Goal: Task Accomplishment & Management: Complete application form

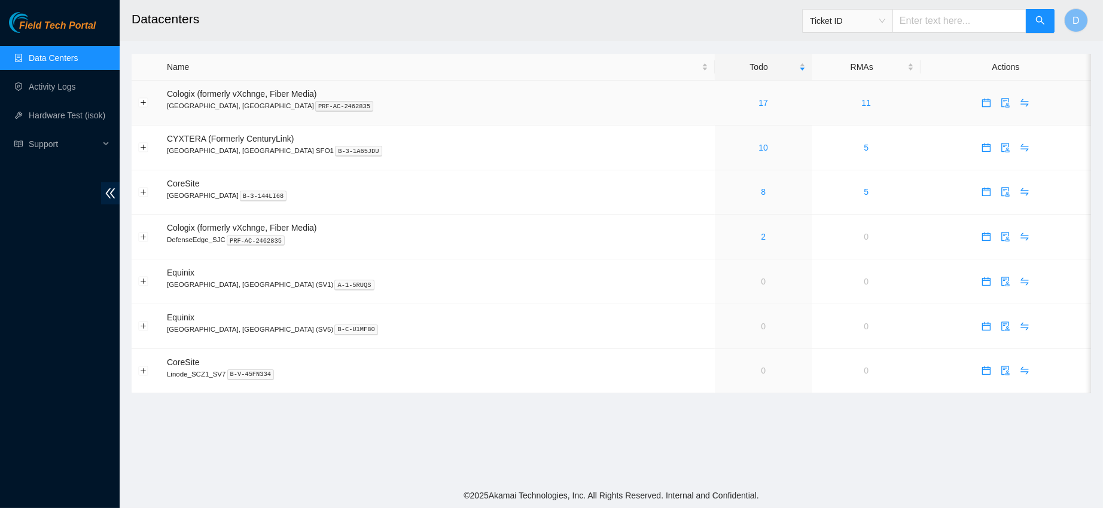
click at [715, 111] on td "17" at bounding box center [763, 103] width 97 height 45
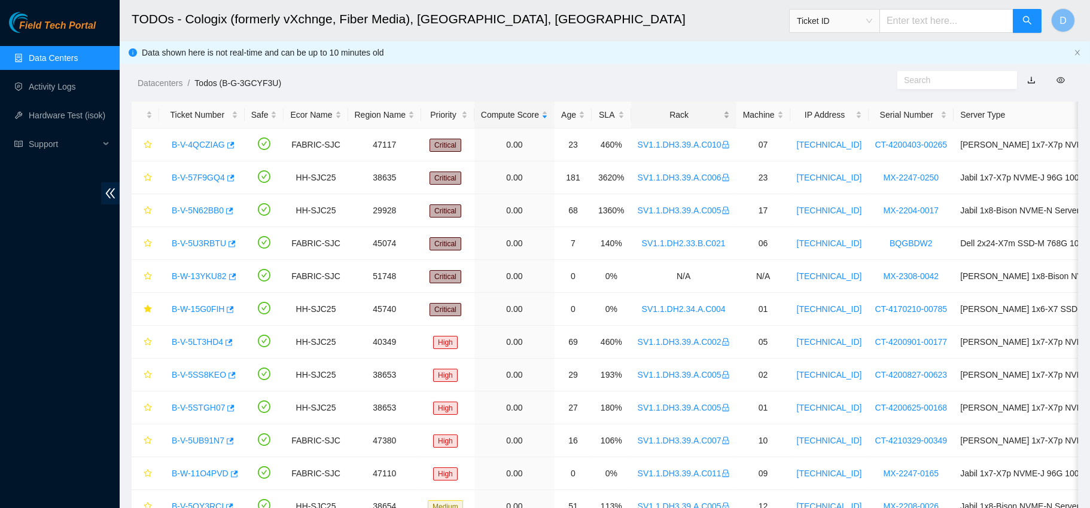
click at [693, 110] on div "Rack" at bounding box center [683, 114] width 92 height 13
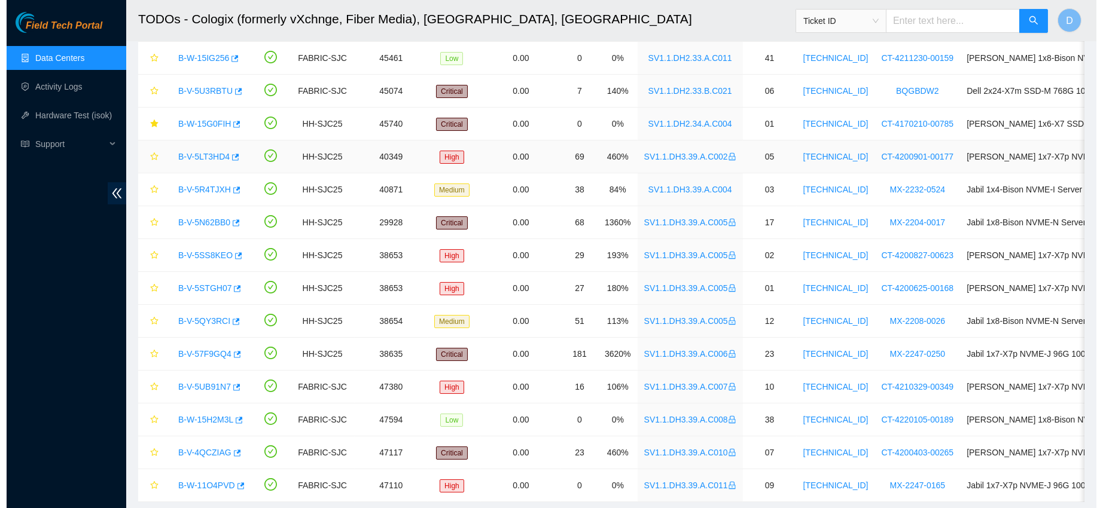
scroll to position [229, 0]
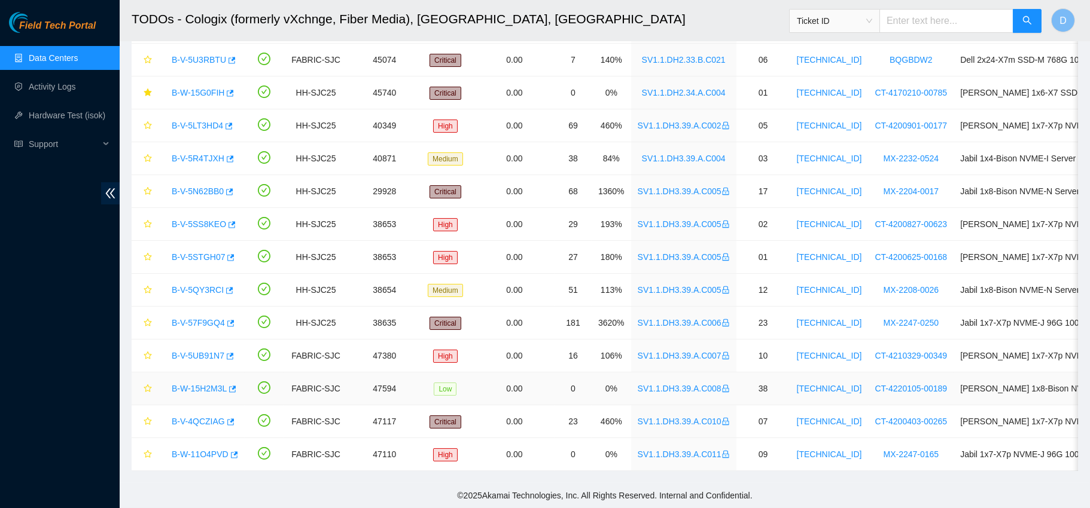
click at [181, 384] on link "B-W-15H2M3L" at bounding box center [199, 389] width 55 height 10
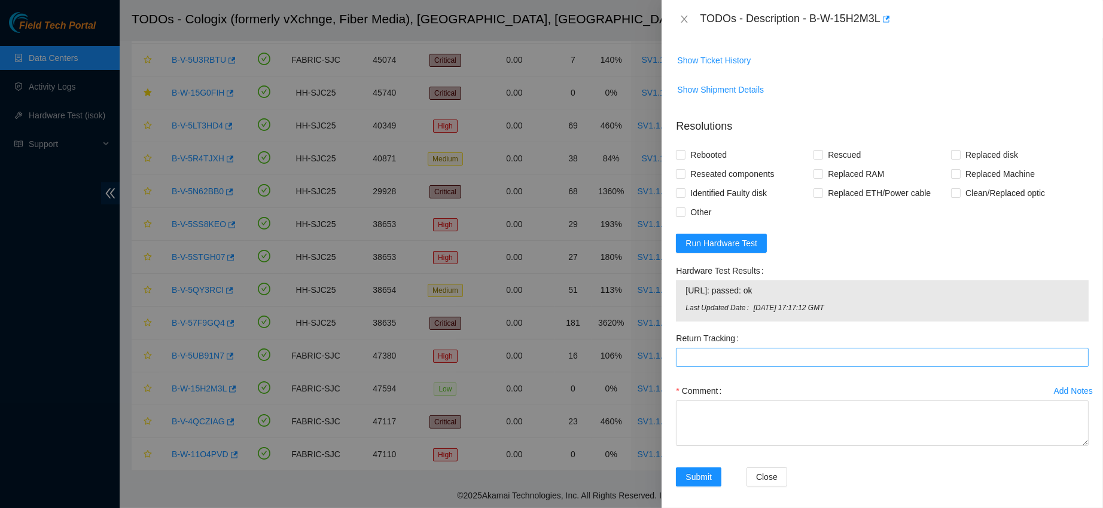
scroll to position [481, 0]
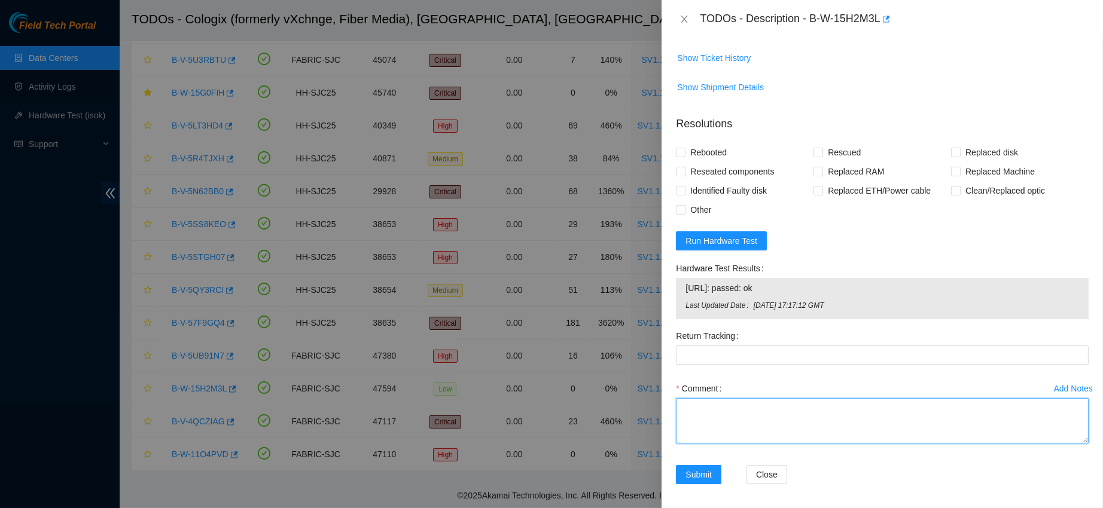
click at [684, 444] on textarea "Comment" at bounding box center [882, 420] width 413 height 45
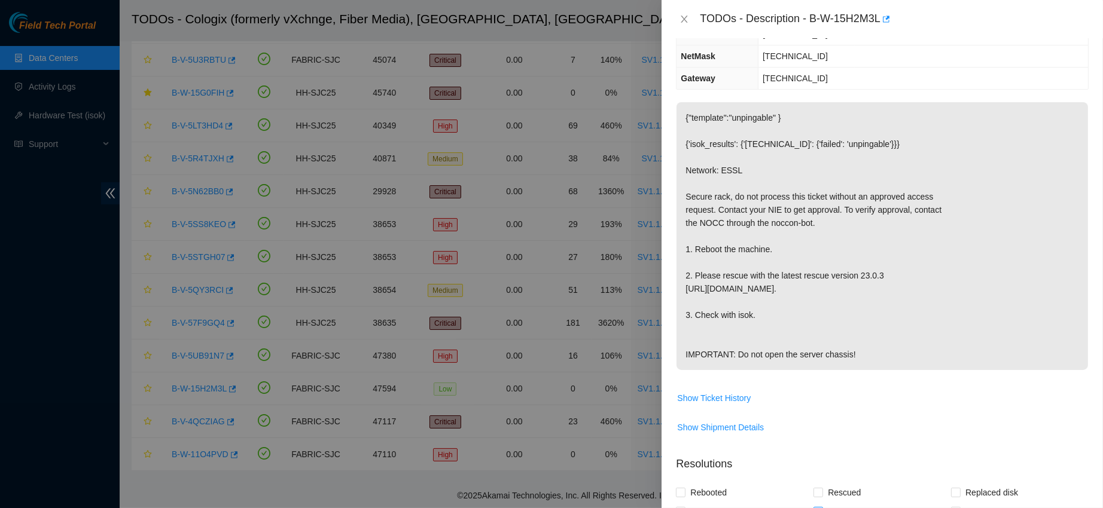
scroll to position [0, 0]
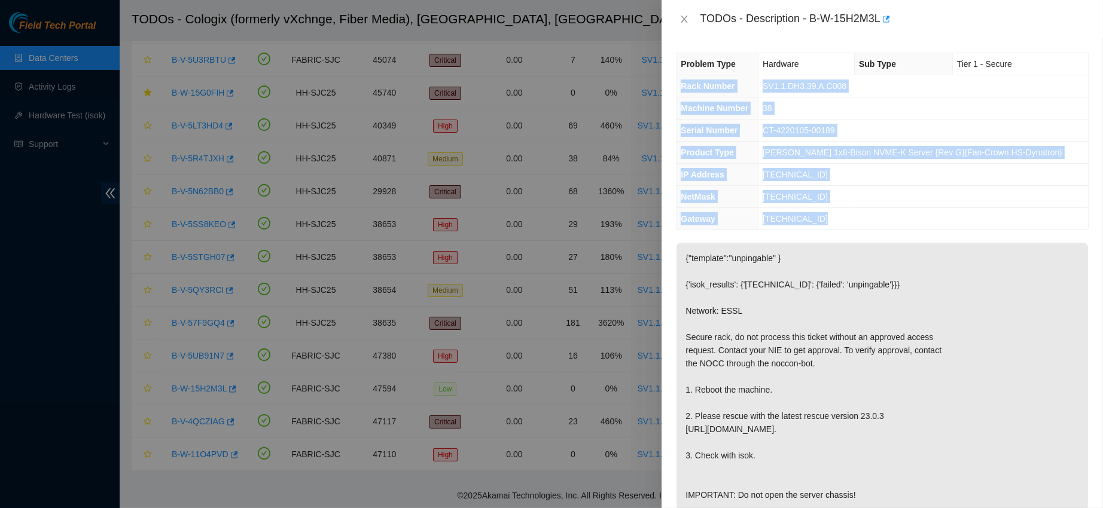
drag, startPoint x: 678, startPoint y: 85, endPoint x: 846, endPoint y: 230, distance: 222.6
click at [846, 230] on div "Problem Type Hardware Sub Type Tier 1 - Secure Rack Number SV1.1.DH3.39.A.C008 …" at bounding box center [881, 273] width 441 height 470
copy tbody "Rack Number SV1.1.DH3.39.A.C008 Machine Number 38 Serial Number CT-4220105-0018…"
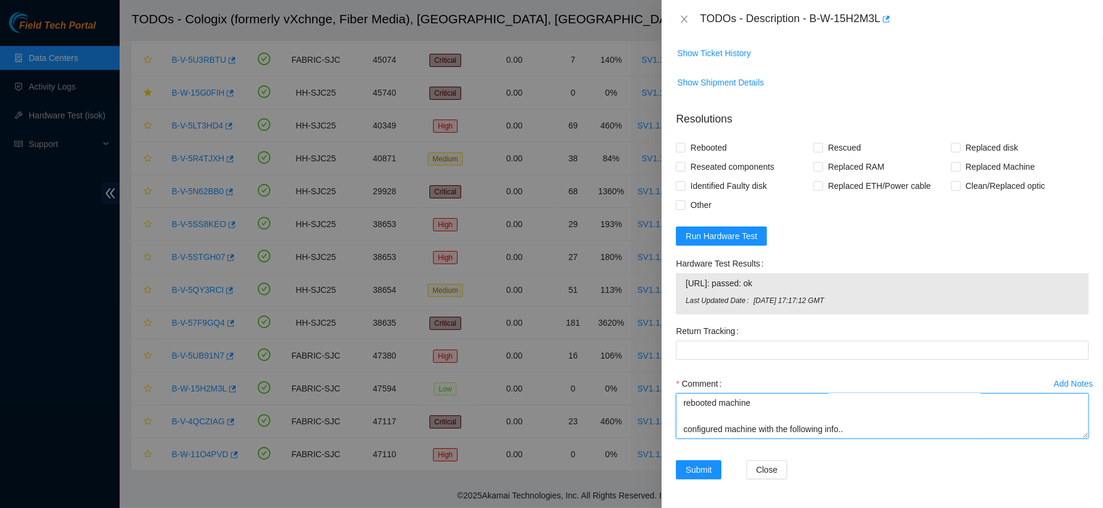
click at [690, 431] on textarea "confirmed with nocc that ticket was safe verified sn on machine connected monit…" at bounding box center [882, 415] width 413 height 45
paste textarea "Rack Number SV1.1.DH3.39.A.C008 Machine Number 38 Serial Number CT-4220105-0018…"
click at [727, 288] on span "[URL]: passed: ok" at bounding box center [881, 283] width 393 height 13
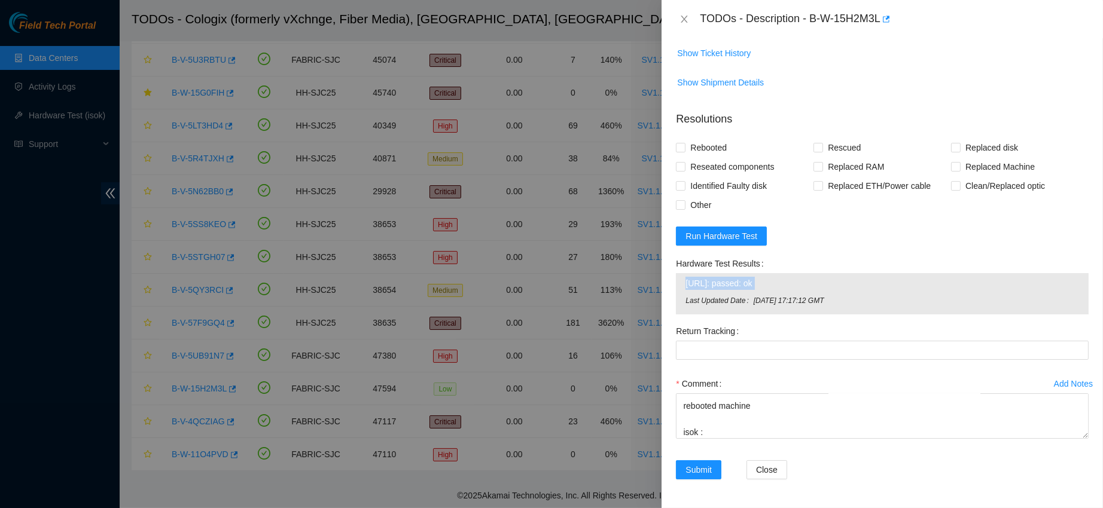
click at [727, 288] on span "[URL]: passed: ok" at bounding box center [881, 283] width 393 height 13
click at [722, 288] on span "[URL]: passed: ok" at bounding box center [881, 283] width 393 height 13
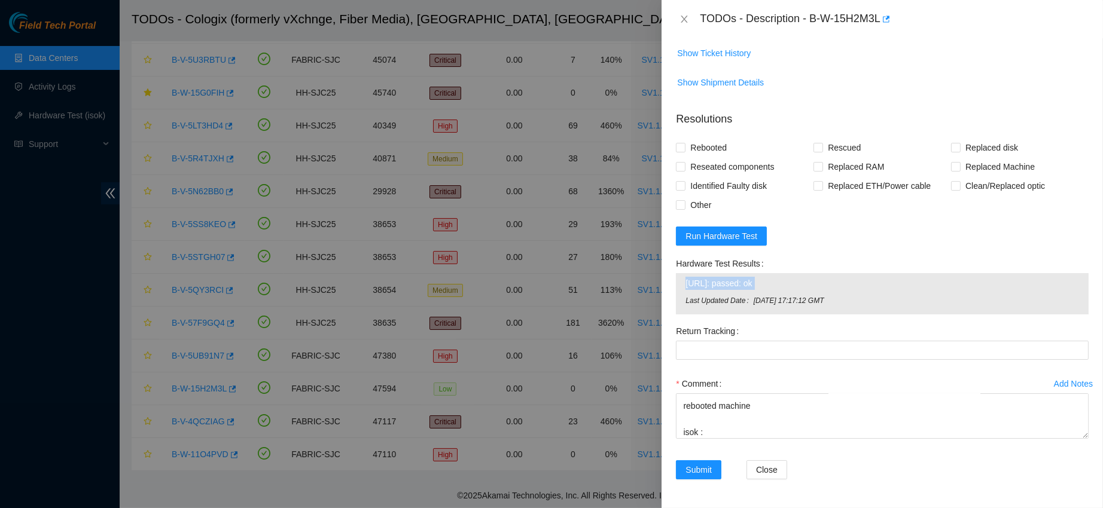
copy span "[URL]: passed: ok"
click at [728, 426] on textarea "confirmed with nocc that ticket was safe verified sn on machine connected monit…" at bounding box center [882, 415] width 413 height 45
paste textarea "[URL]: passed: ok"
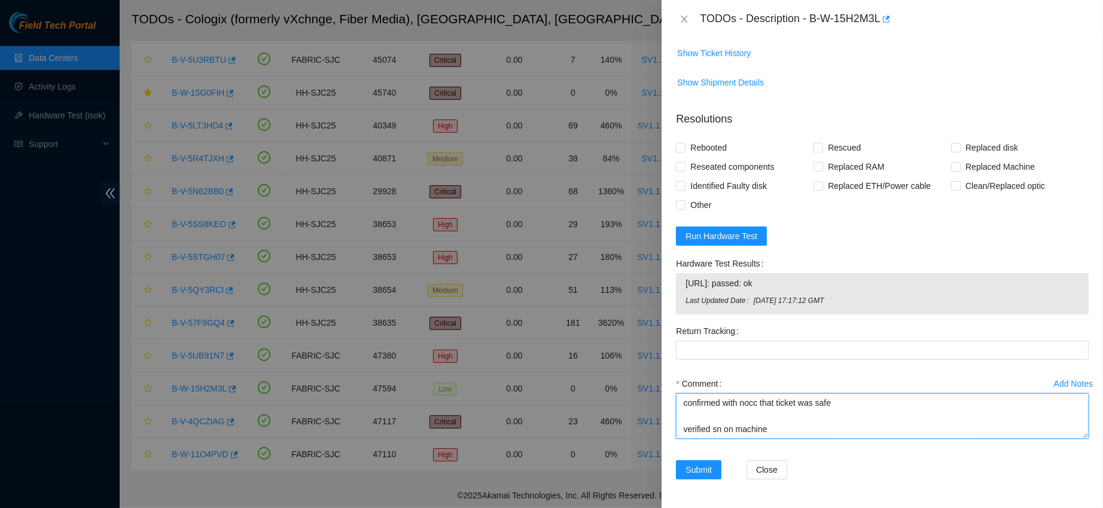
click at [684, 404] on textarea "confirmed with nocc that ticket was safe verified sn on machine connected monit…" at bounding box center [882, 415] width 413 height 45
click at [849, 408] on textarea "got approval from nie to work on secure rack confirmed with nocc that ticket wa…" at bounding box center [882, 415] width 413 height 45
click at [806, 410] on textarea "got approval from nie to work on secure rack confirmed with nocc that ticket wa…" at bounding box center [882, 415] width 413 height 45
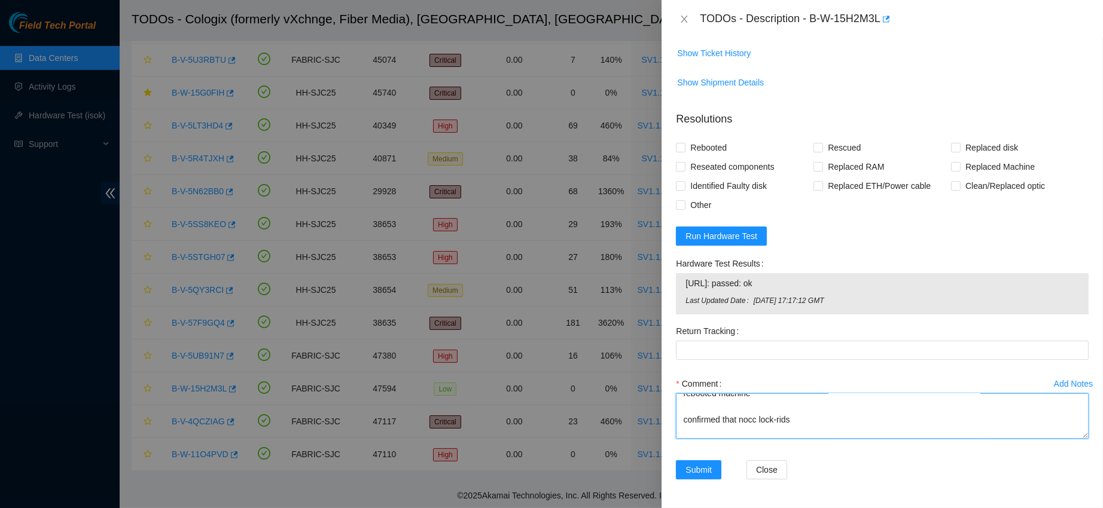
scroll to position [381, 0]
type textarea "got approval from nie to work on secure rack confirmed with nocc that ticket wa…"
click at [684, 148] on input "Rebooted" at bounding box center [680, 147] width 8 height 8
checkbox input "true"
click at [814, 146] on input "Rescued" at bounding box center [817, 147] width 8 height 8
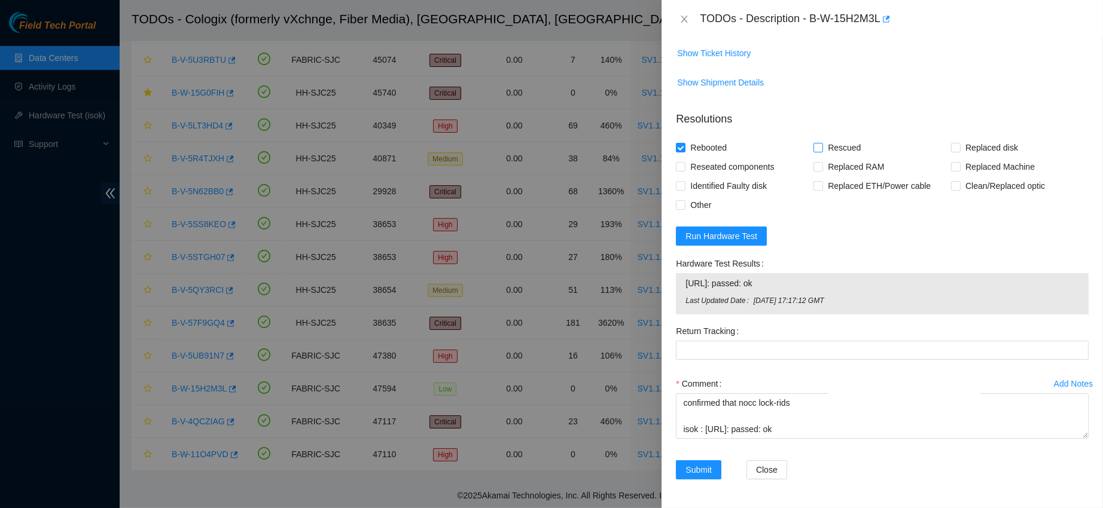
checkbox input "true"
click at [701, 170] on span "Reseated components" at bounding box center [731, 166] width 93 height 19
click at [684, 170] on input "Reseated components" at bounding box center [680, 166] width 8 height 8
checkbox input "true"
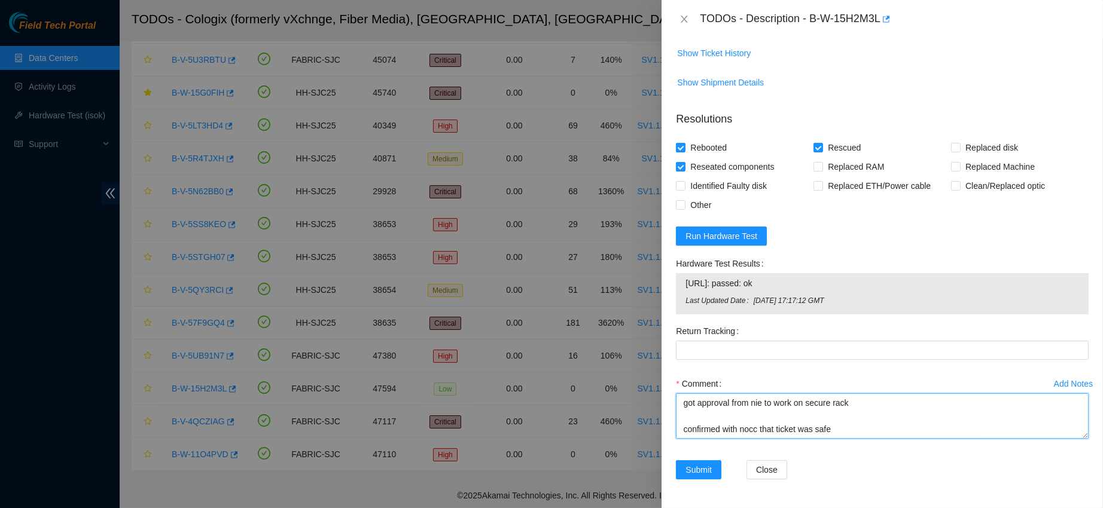
drag, startPoint x: 776, startPoint y: 426, endPoint x: 679, endPoint y: 286, distance: 170.4
click at [679, 286] on form "Resolutions Rebooted Rescued Replaced disk Reseated components Replaced RAM Rep…" at bounding box center [882, 298] width 413 height 392
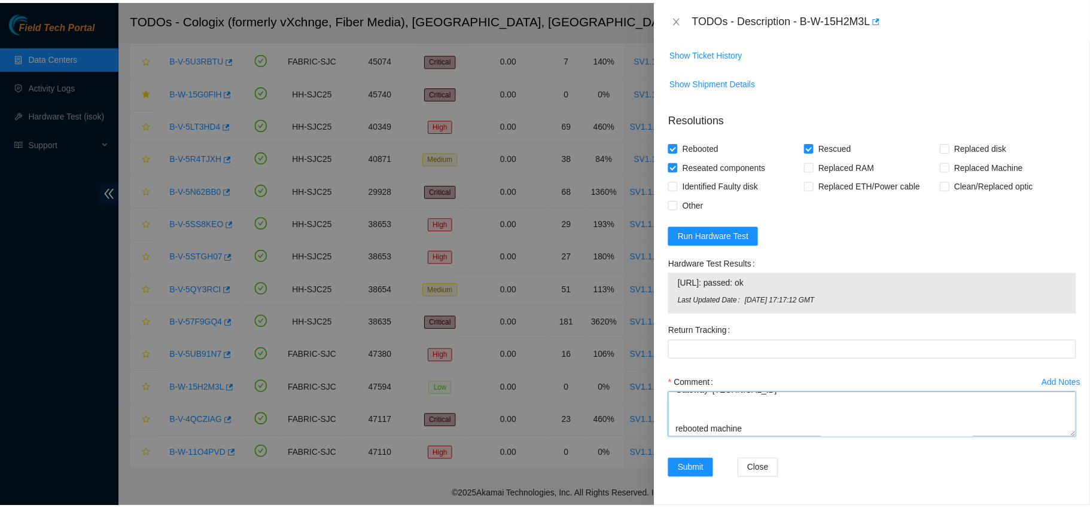
scroll to position [381, 0]
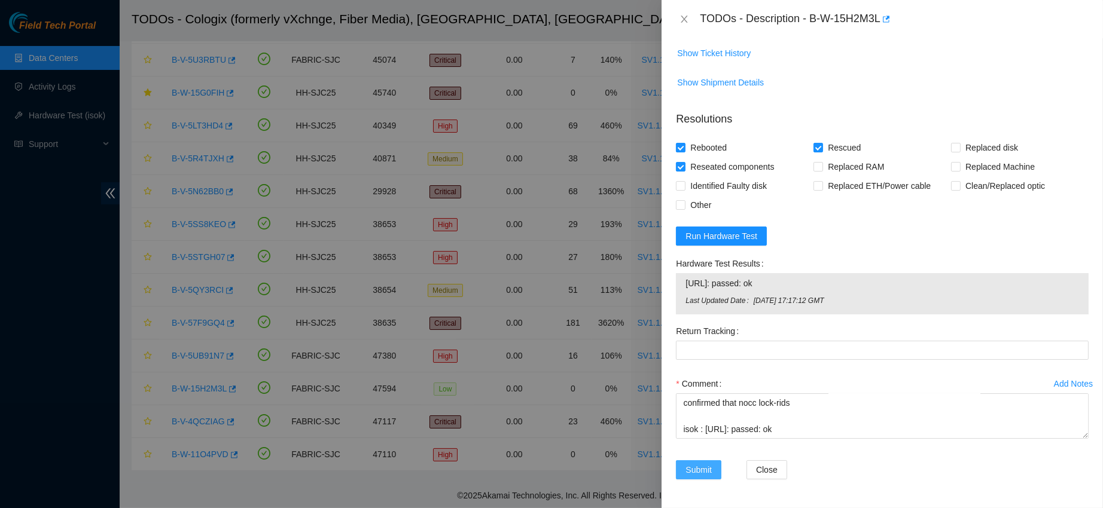
click at [698, 471] on span "Submit" at bounding box center [698, 469] width 26 height 13
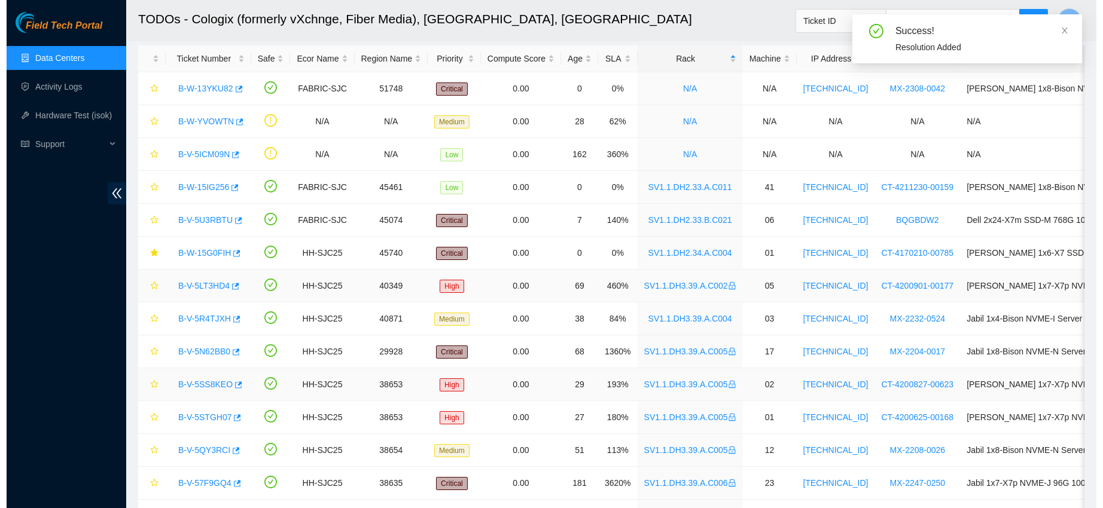
scroll to position [49, 0]
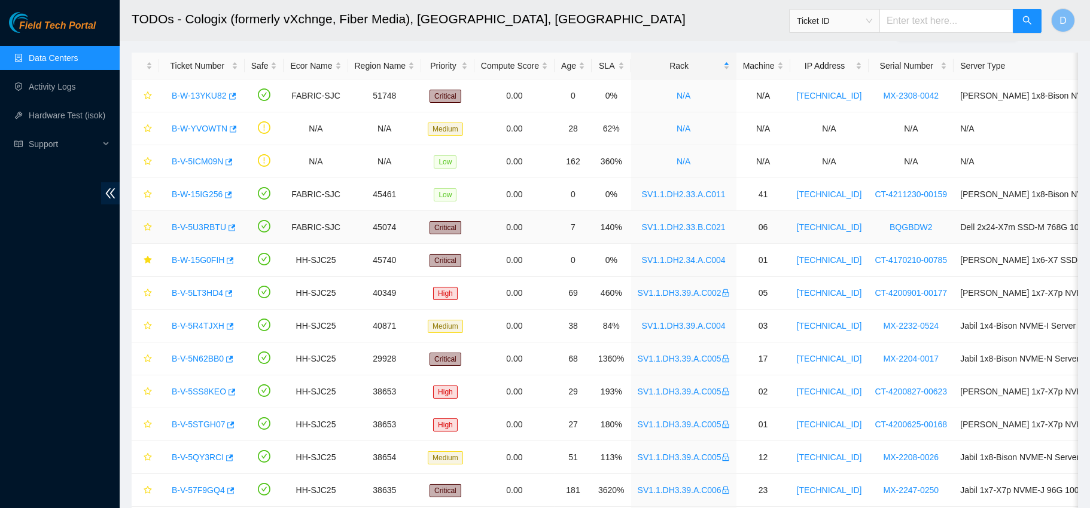
click at [199, 230] on link "B-V-5U3RBTU" at bounding box center [199, 227] width 54 height 10
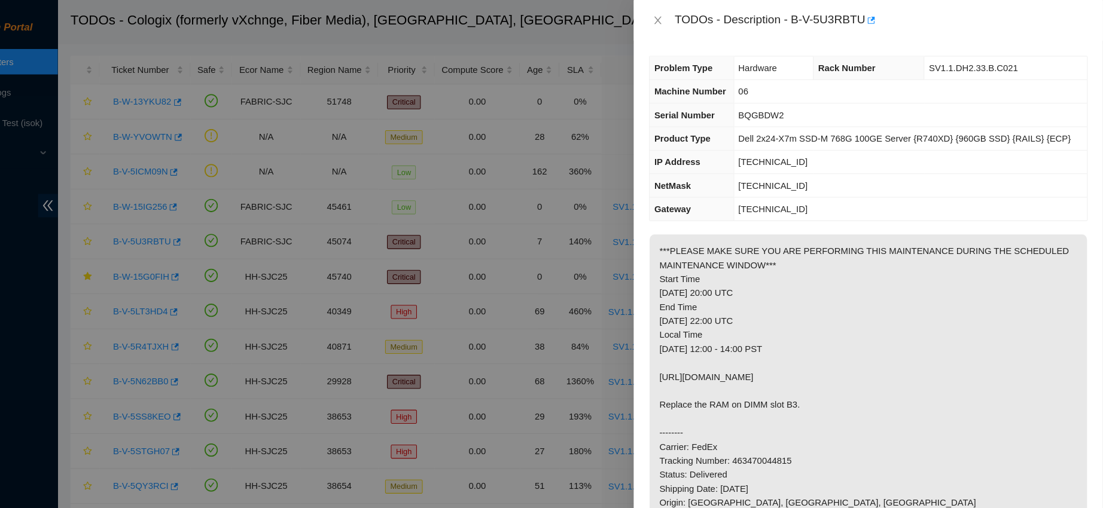
scroll to position [0, 0]
drag, startPoint x: 847, startPoint y: 16, endPoint x: 935, endPoint y: 24, distance: 87.7
click at [935, 24] on div "TODOs - Description - B-V-5U3RBTU" at bounding box center [894, 19] width 389 height 19
copy div "B-V-5U3RBTU"
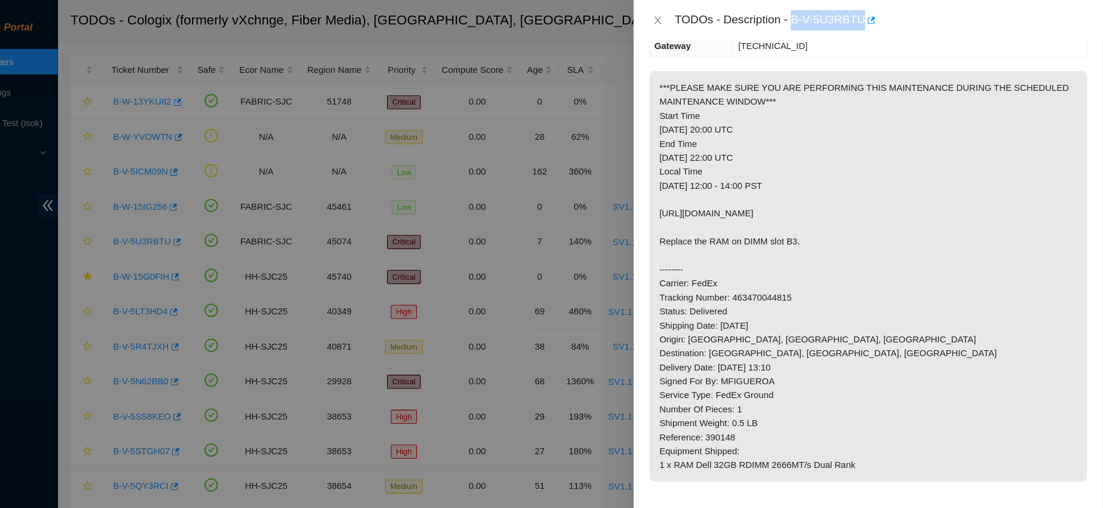
scroll to position [155, 0]
drag, startPoint x: 680, startPoint y: 226, endPoint x: 828, endPoint y: 238, distance: 148.8
click at [828, 238] on p "***PLEASE MAKE SURE YOU ARE PERFORMING THIS MAINTENANCE DURING THE SCHEDULED MA…" at bounding box center [881, 259] width 411 height 386
copy p "Replace the RAM on DIMM slot B3."
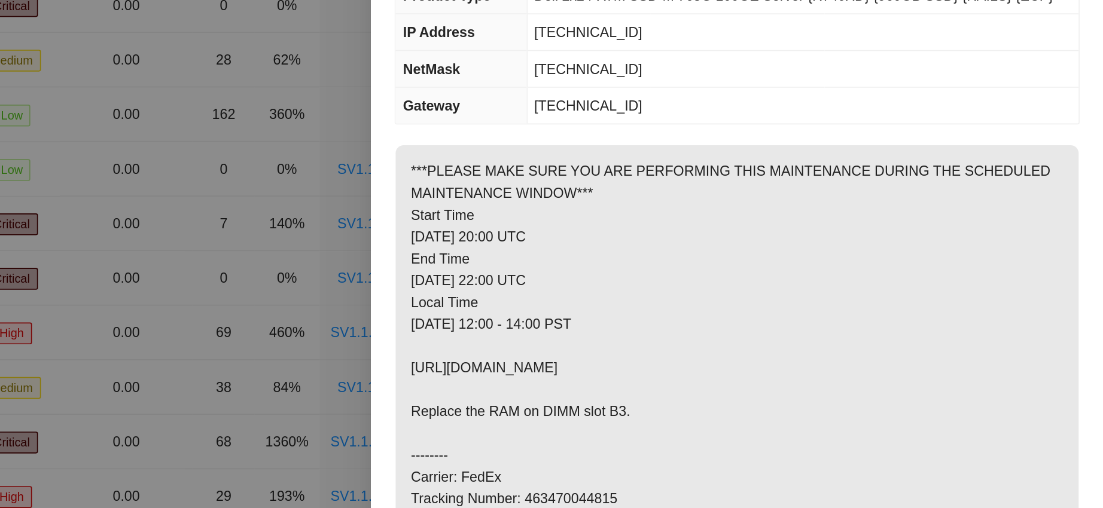
scroll to position [40, 0]
click at [820, 218] on p "***PLEASE MAKE SURE YOU ARE PERFORMING THIS MAINTENANCE DURING THE SCHEDULED MA…" at bounding box center [881, 374] width 411 height 386
drag, startPoint x: 880, startPoint y: 195, endPoint x: 938, endPoint y: 194, distance: 58.0
click at [938, 194] on p "***PLEASE MAKE SURE YOU ARE PERFORMING THIS MAINTENANCE DURING THE SCHEDULED MA…" at bounding box center [881, 374] width 411 height 386
copy p "MAINTENANCE"
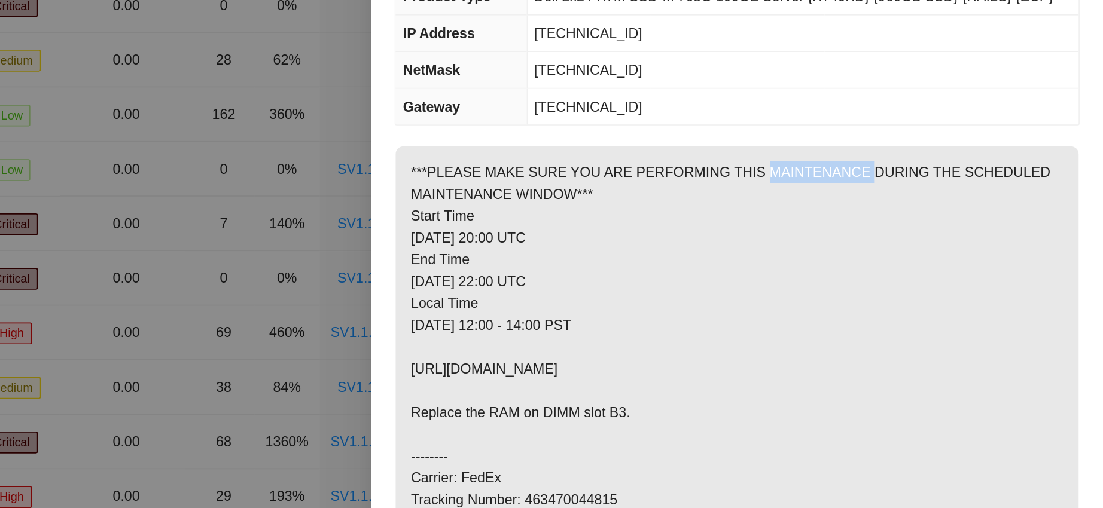
scroll to position [49, 0]
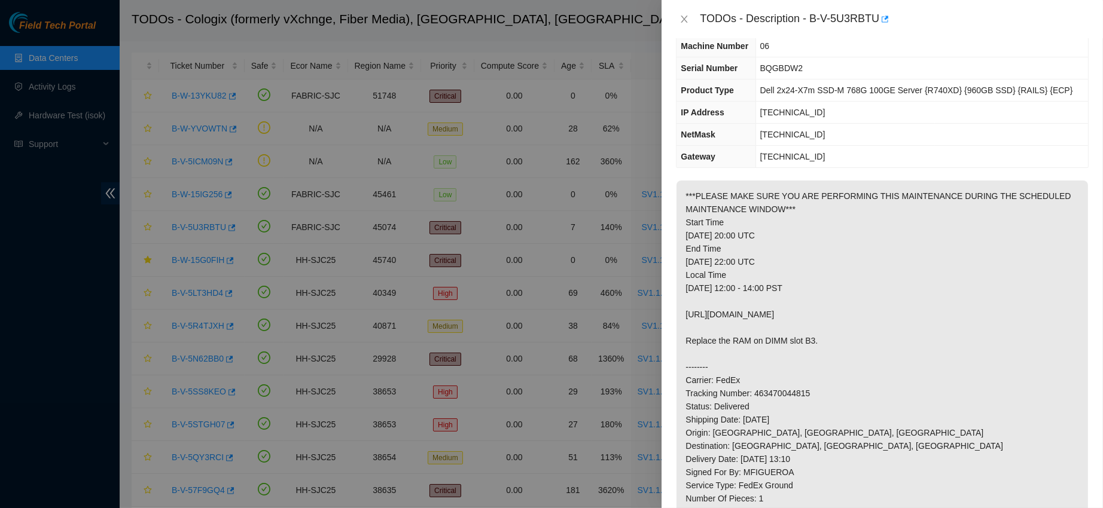
click at [852, 17] on div "TODOs - Description - B-V-5U3RBTU" at bounding box center [894, 19] width 389 height 19
drag, startPoint x: 849, startPoint y: 17, endPoint x: 935, endPoint y: 19, distance: 86.1
click at [935, 19] on div "TODOs - Description - B-V-5U3RBTU" at bounding box center [894, 19] width 389 height 19
copy div "B-V-5U3RBTU"
drag, startPoint x: 881, startPoint y: 194, endPoint x: 937, endPoint y: 197, distance: 55.7
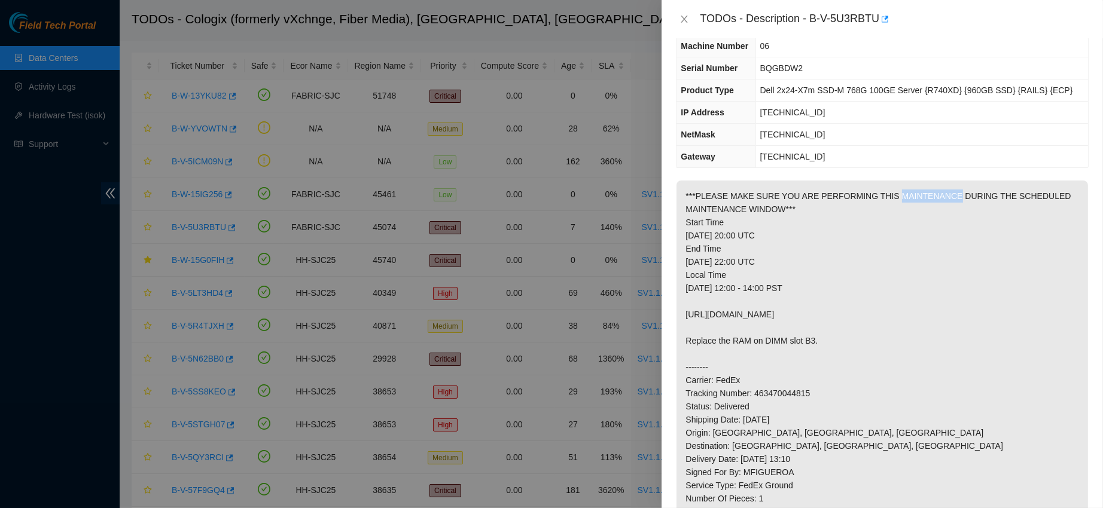
click at [937, 197] on p "***PLEASE MAKE SURE YOU ARE PERFORMING THIS MAINTENANCE DURING THE SCHEDULED MA…" at bounding box center [881, 374] width 411 height 386
copy p "MAINTENANCE"
